Goal: Information Seeking & Learning: Get advice/opinions

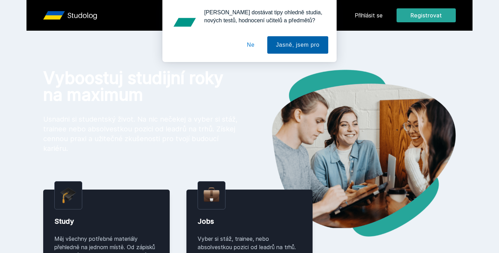
click at [273, 45] on button "Jasně, jsem pro" at bounding box center [297, 44] width 61 height 17
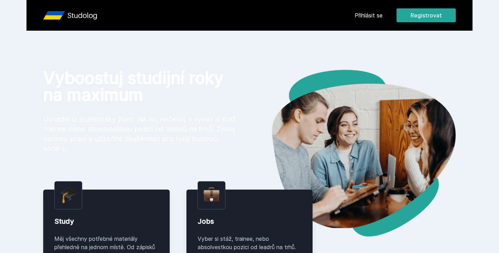
click at [367, 17] on link "Přihlásit se" at bounding box center [368, 15] width 28 height 8
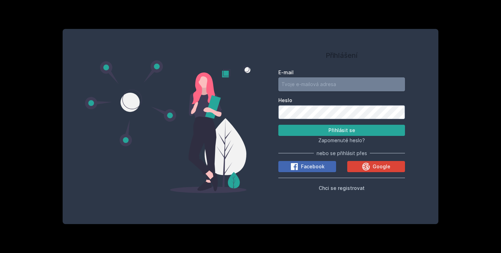
type input "[EMAIL_ADDRESS][DOMAIN_NAME]"
click at [342, 130] on button "Přihlásit se" at bounding box center [342, 130] width 127 height 11
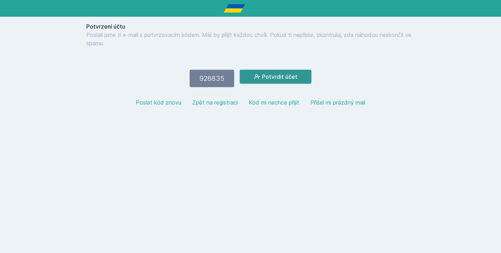
type input "928835"
click at [285, 73] on button "Potvrdit účet" at bounding box center [276, 77] width 72 height 14
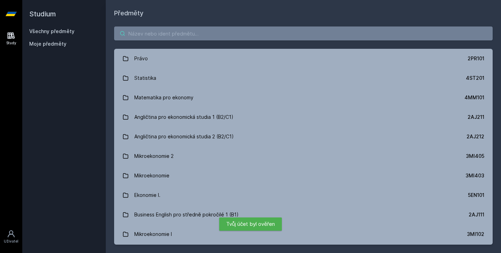
click at [262, 37] on input "search" at bounding box center [303, 33] width 379 height 14
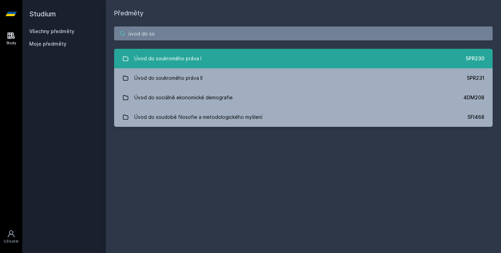
type input "úvod do so"
click at [226, 58] on link "Úvod do soukromého práva I 5PR230" at bounding box center [303, 58] width 379 height 19
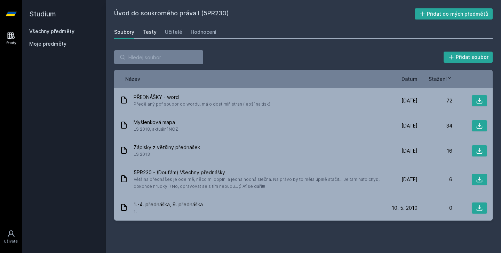
click at [154, 36] on link "Testy" at bounding box center [150, 32] width 14 height 14
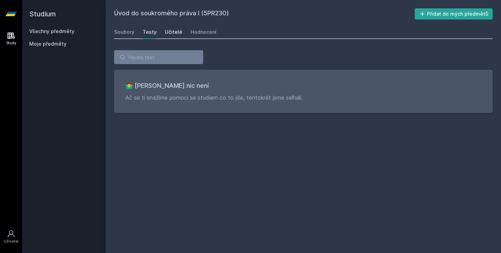
click at [175, 30] on div "Učitelé" at bounding box center [173, 32] width 17 height 7
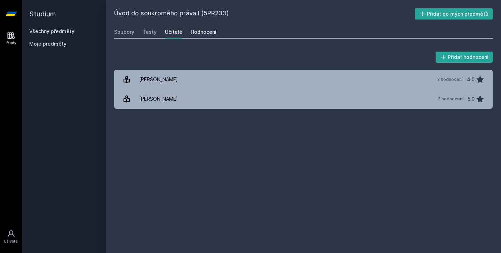
click at [200, 30] on div "Hodnocení" at bounding box center [204, 32] width 26 height 7
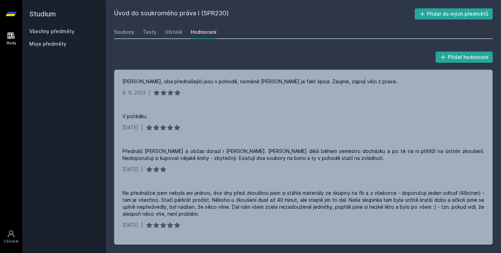
click at [39, 34] on link "Všechny předměty" at bounding box center [51, 31] width 45 height 6
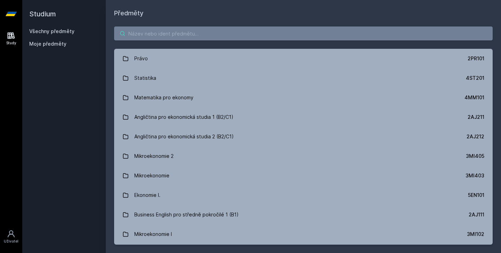
click at [185, 33] on input "search" at bounding box center [303, 33] width 379 height 14
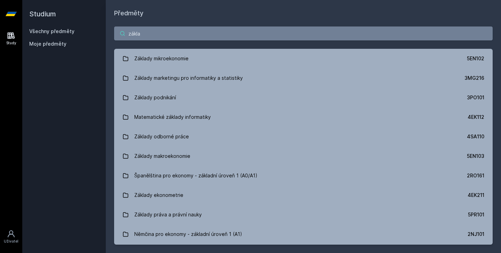
type input "základní"
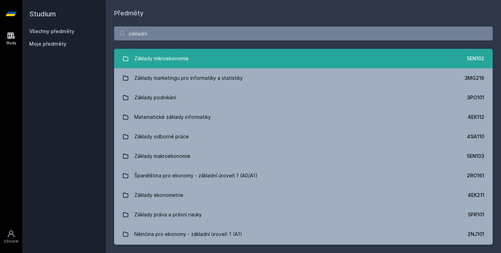
drag, startPoint x: 185, startPoint y: 33, endPoint x: 154, endPoint y: 62, distance: 41.9
click at [154, 62] on div "Základy mikroekonomie" at bounding box center [161, 59] width 54 height 14
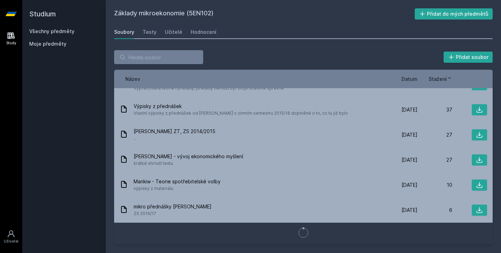
scroll to position [252, 0]
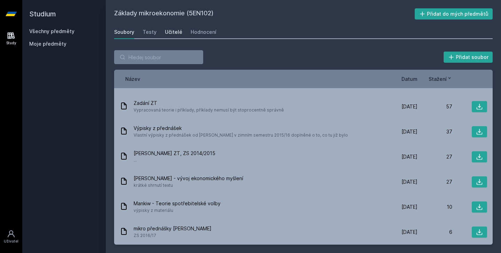
click at [170, 32] on div "Učitelé" at bounding box center [173, 32] width 17 height 7
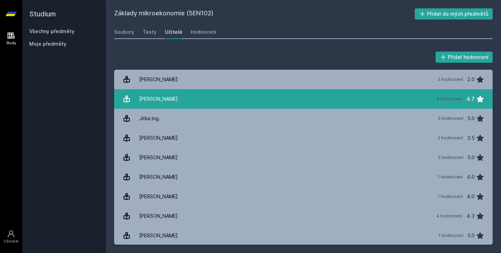
click at [267, 98] on link "Chytil Zdeněk 3 hodnocení 4.7" at bounding box center [303, 98] width 379 height 19
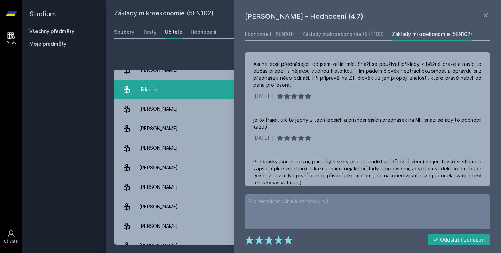
scroll to position [34, 0]
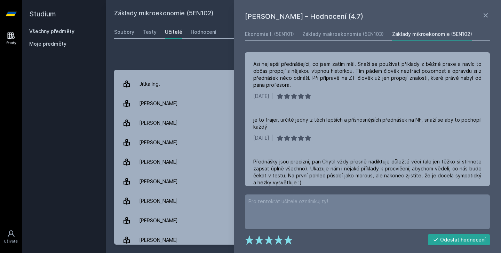
click at [491, 15] on div "Zdeněk Chytil – Hodnocení (4.7) Ekonomie I. (5EN101) Základy makroekonomie (5EN…" at bounding box center [367, 126] width 267 height 253
click at [486, 17] on icon at bounding box center [486, 15] width 8 height 8
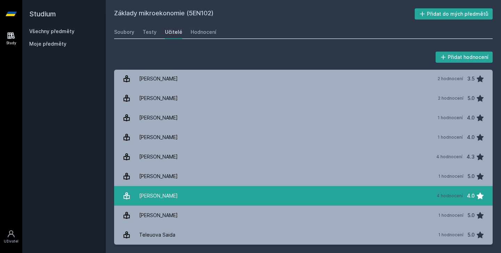
scroll to position [59, 0]
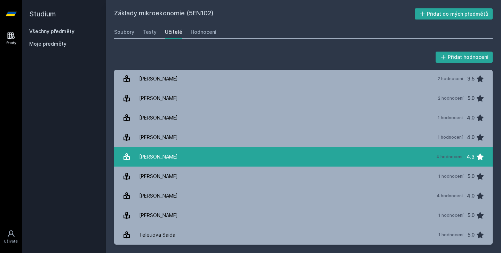
click at [241, 151] on link "Steiner Petr 4 hodnocení 4.3" at bounding box center [303, 156] width 379 height 19
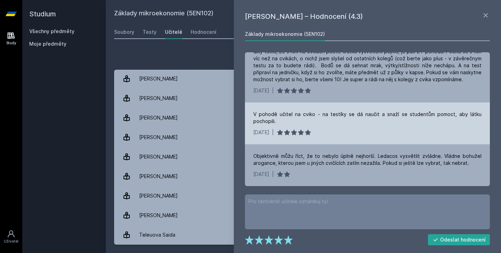
scroll to position [89, 0]
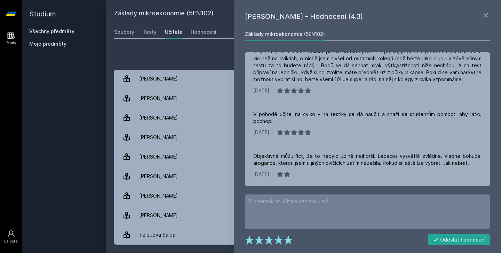
click at [486, 20] on link at bounding box center [486, 16] width 8 height 10
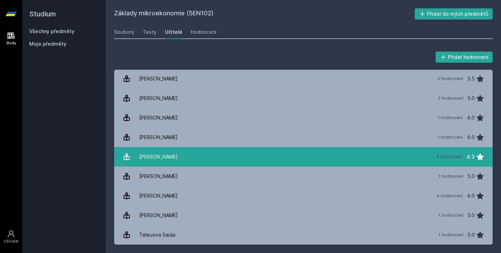
click at [297, 160] on link "Steiner Petr 4 hodnocení 4.3" at bounding box center [303, 156] width 379 height 19
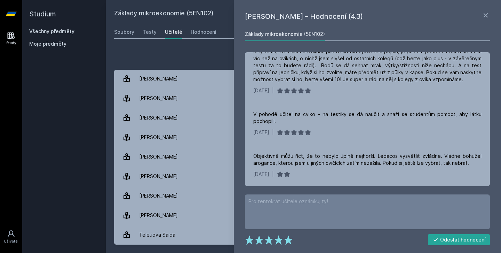
scroll to position [89, 0]
click at [486, 15] on icon at bounding box center [486, 15] width 4 height 4
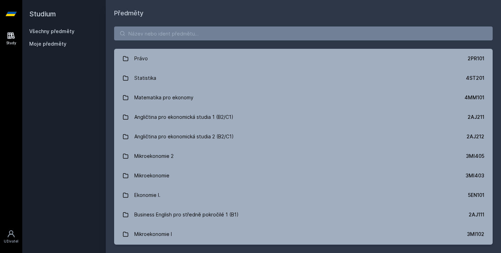
click at [193, 40] on div "Právo 2PR101 Statistika 4ST201 Matematika pro ekonomy 4MM101 Angličtina pro eko…" at bounding box center [303, 135] width 395 height 235
click at [191, 38] on input "search" at bounding box center [303, 33] width 379 height 14
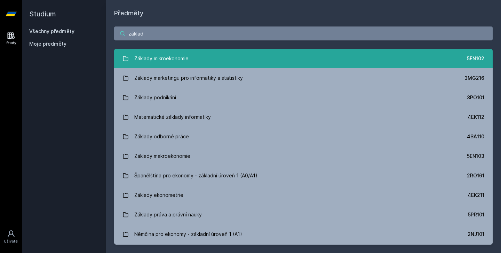
type input "základ"
click at [177, 56] on div "Základy mikroekonomie" at bounding box center [161, 59] width 54 height 14
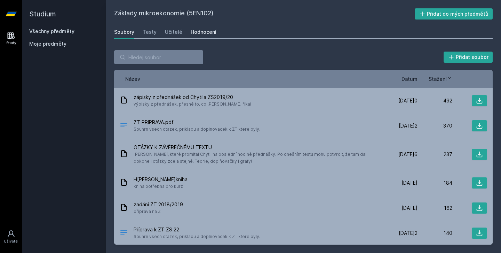
click at [196, 31] on div "Hodnocení" at bounding box center [204, 32] width 26 height 7
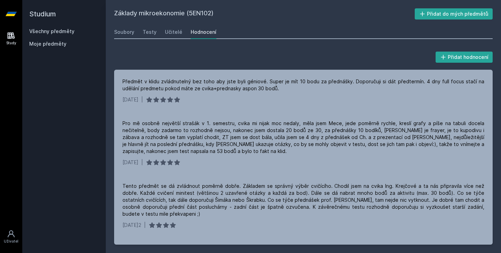
click at [68, 31] on link "Všechny předměty" at bounding box center [51, 31] width 45 height 6
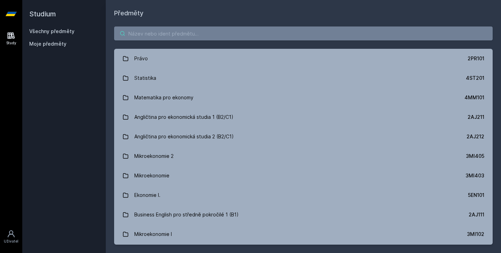
click at [210, 37] on input "search" at bounding box center [303, 33] width 379 height 14
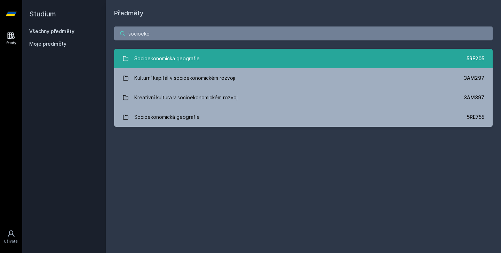
type input "socioeko"
click at [205, 62] on link "Socioekonomická geografie 5RE205" at bounding box center [303, 58] width 379 height 19
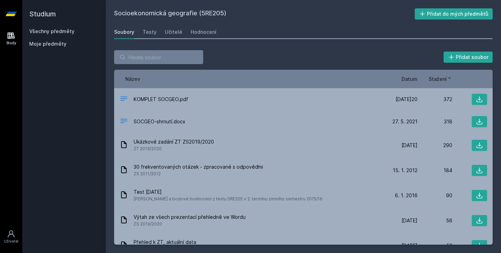
click at [180, 34] on div "Soubory Testy Učitelé Hodnocení" at bounding box center [303, 32] width 379 height 14
click at [176, 33] on div "Učitelé" at bounding box center [173, 32] width 17 height 7
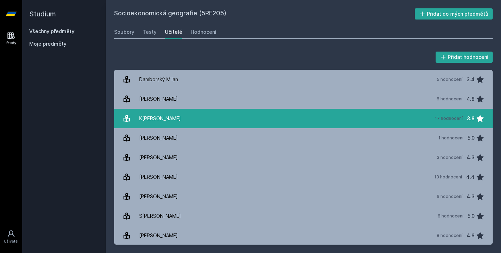
click at [180, 120] on link "K[PERSON_NAME] 17 hodnocení 3.8" at bounding box center [303, 118] width 379 height 19
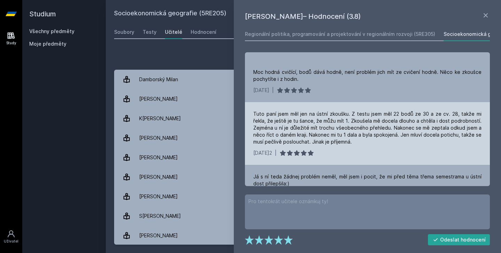
scroll to position [192, 0]
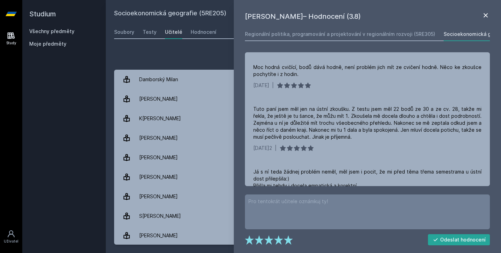
click at [489, 13] on icon at bounding box center [486, 15] width 8 height 8
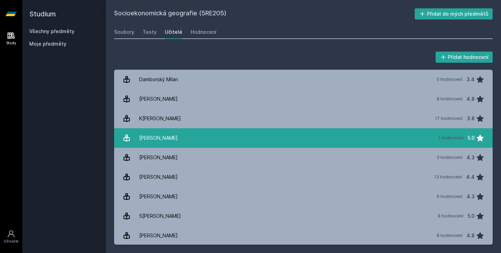
click at [273, 141] on link "[PERSON_NAME] 1 hodnocení 5.0" at bounding box center [303, 137] width 379 height 19
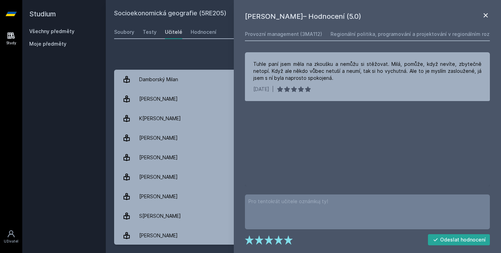
click at [486, 16] on icon at bounding box center [486, 15] width 4 height 4
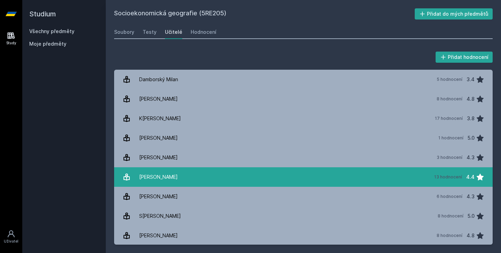
click at [349, 170] on link "P[PERSON_NAME] 13 hodnocení 4.4" at bounding box center [303, 176] width 379 height 19
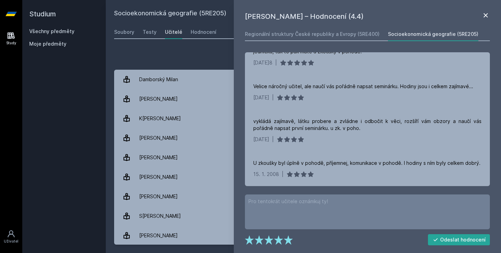
click at [486, 17] on icon at bounding box center [486, 15] width 8 height 8
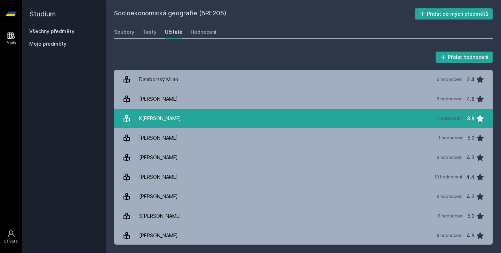
scroll to position [1, 0]
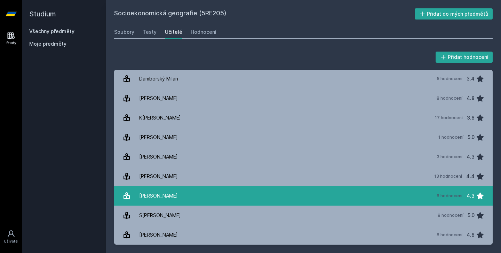
click at [425, 194] on link "[PERSON_NAME] 6 hodnocení 4.3" at bounding box center [303, 195] width 379 height 19
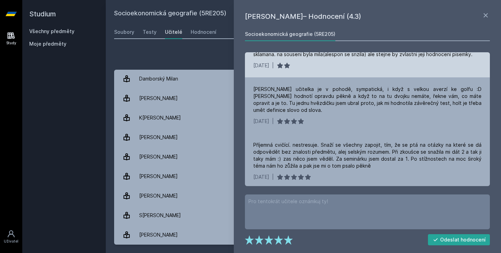
scroll to position [88, 0]
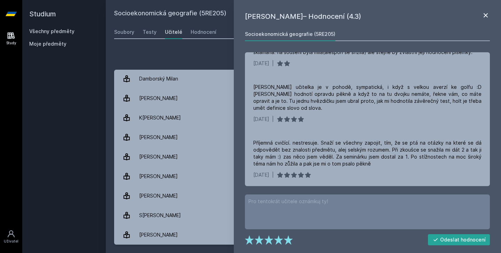
click at [488, 16] on icon at bounding box center [486, 15] width 8 height 8
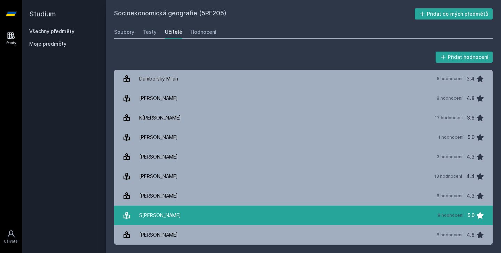
click at [421, 221] on link "S[PERSON_NAME] 8 hodnocení 5.0" at bounding box center [303, 214] width 379 height 19
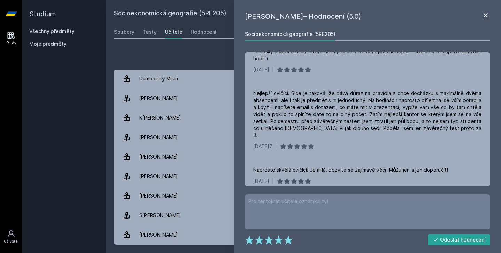
click at [486, 16] on icon at bounding box center [486, 15] width 8 height 8
